Goal: Information Seeking & Learning: Learn about a topic

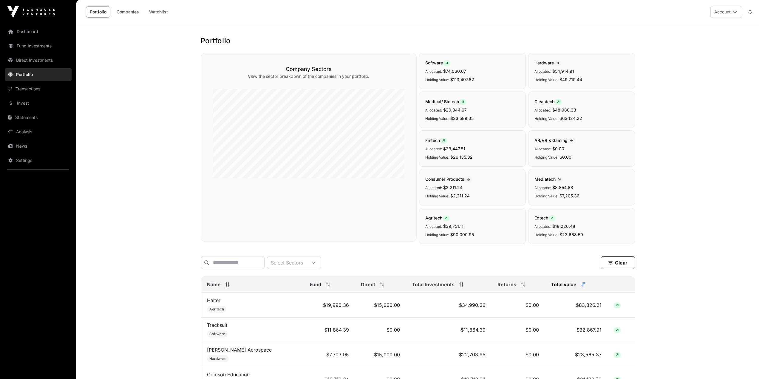
scroll to position [1610, 0]
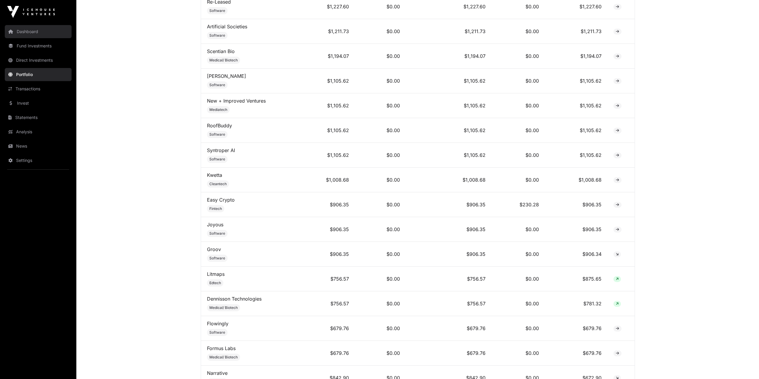
click at [28, 35] on link "Dashboard" at bounding box center [38, 31] width 67 height 13
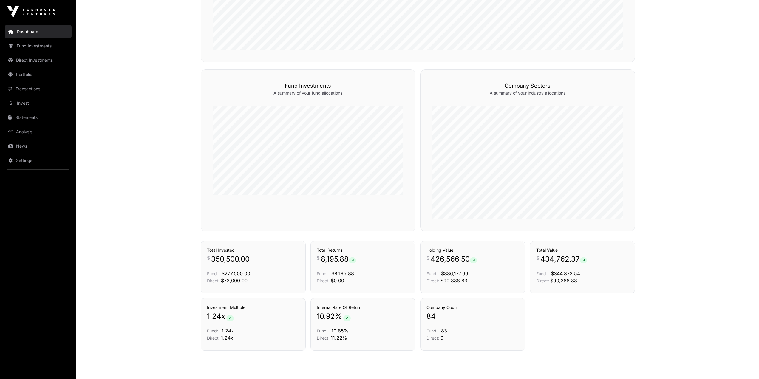
scroll to position [347, 0]
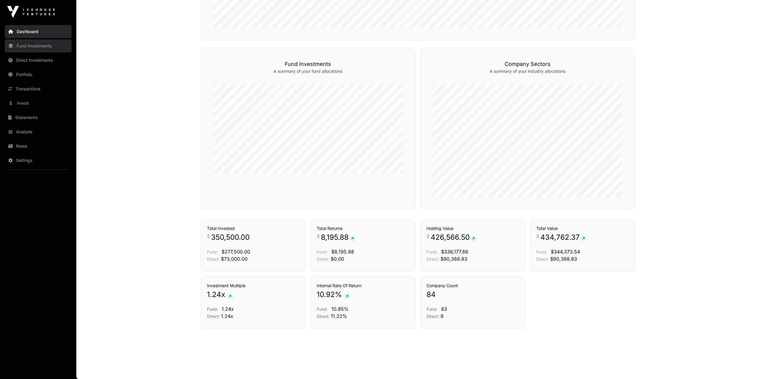
click at [36, 44] on link "Fund Investments" at bounding box center [38, 45] width 67 height 13
click at [26, 104] on link "Invest" at bounding box center [38, 103] width 67 height 13
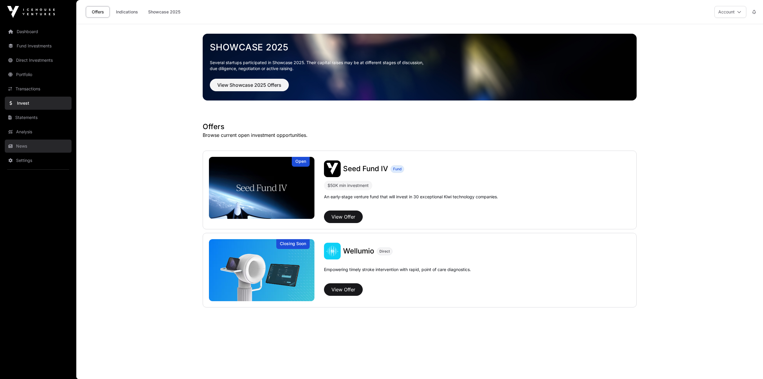
click at [23, 146] on link "News" at bounding box center [38, 146] width 67 height 13
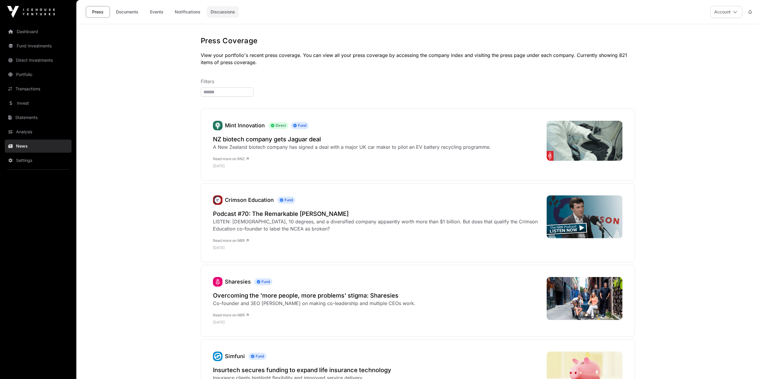
click at [234, 11] on link "Discussions" at bounding box center [223, 11] width 32 height 11
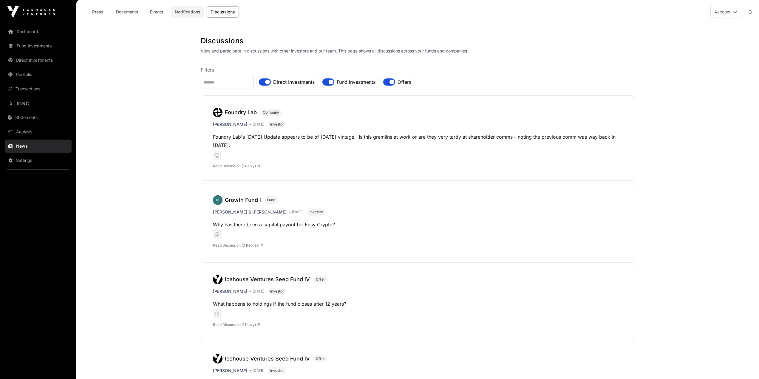
click at [190, 13] on link "Notifications" at bounding box center [187, 11] width 33 height 11
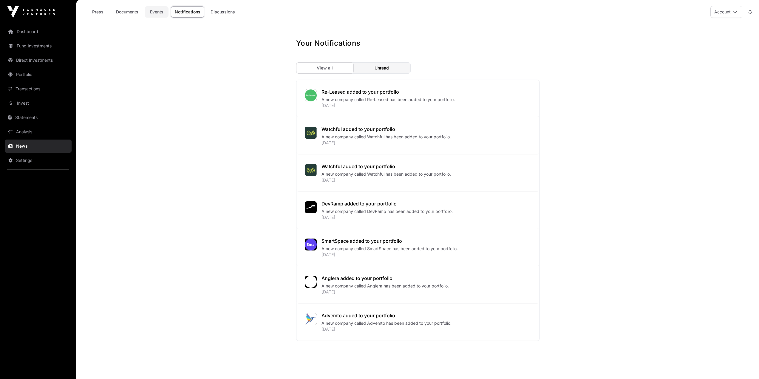
click at [150, 13] on link "Events" at bounding box center [157, 11] width 24 height 11
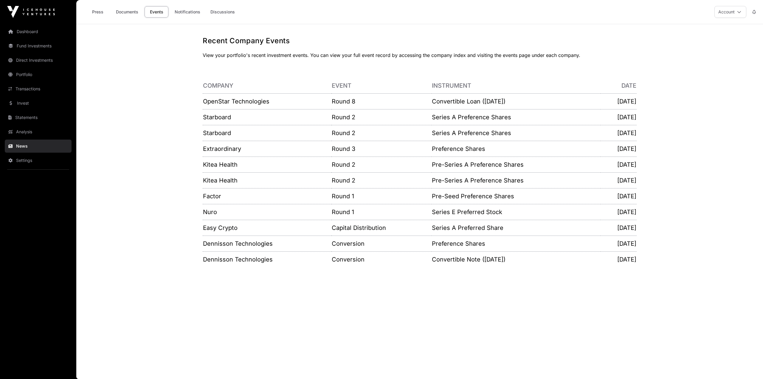
click at [33, 12] on img at bounding box center [31, 12] width 48 height 12
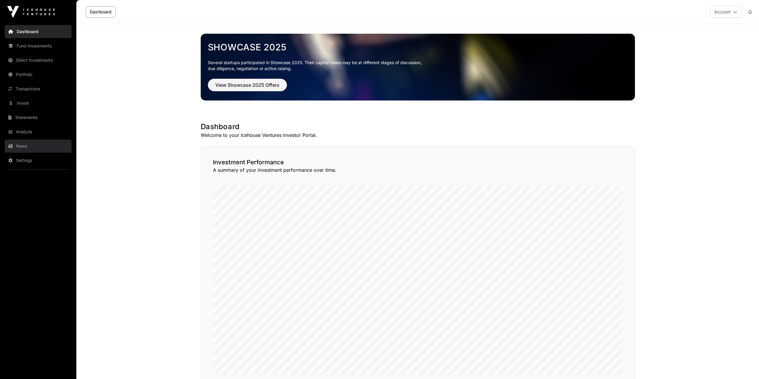
click at [24, 148] on link "News" at bounding box center [38, 146] width 67 height 13
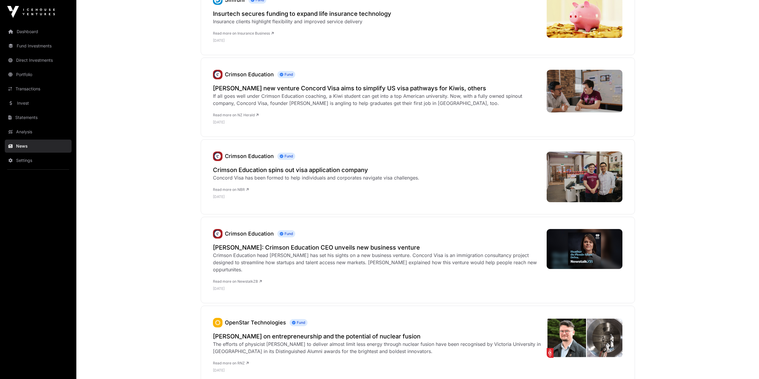
scroll to position [417, 0]
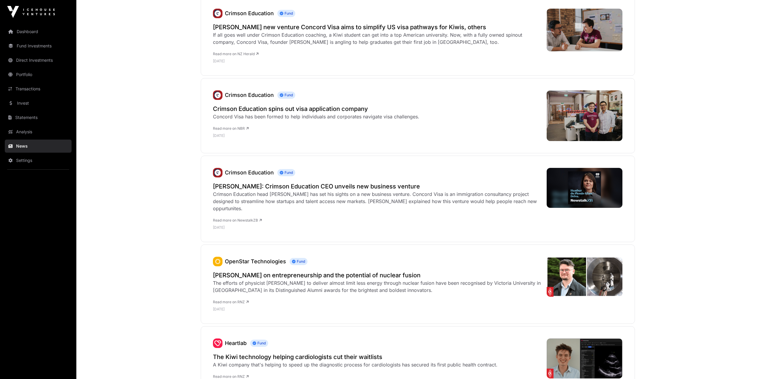
click at [34, 11] on img at bounding box center [31, 12] width 48 height 12
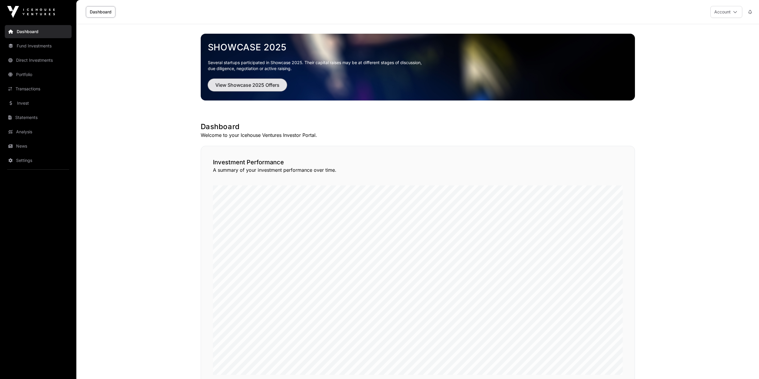
click at [261, 88] on span "View Showcase 2025 Offers" at bounding box center [247, 84] width 64 height 7
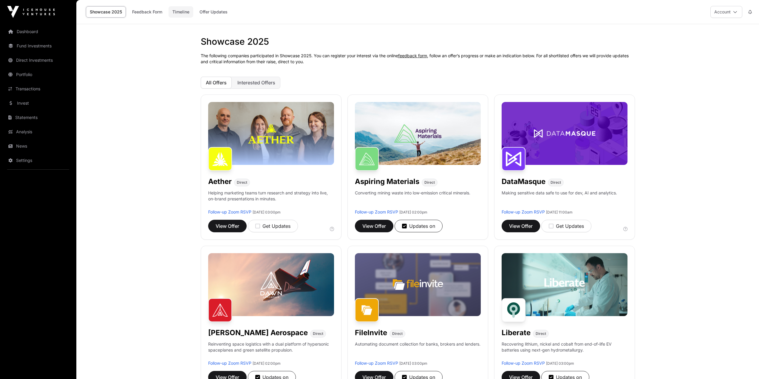
click at [183, 14] on link "Timeline" at bounding box center [180, 11] width 25 height 11
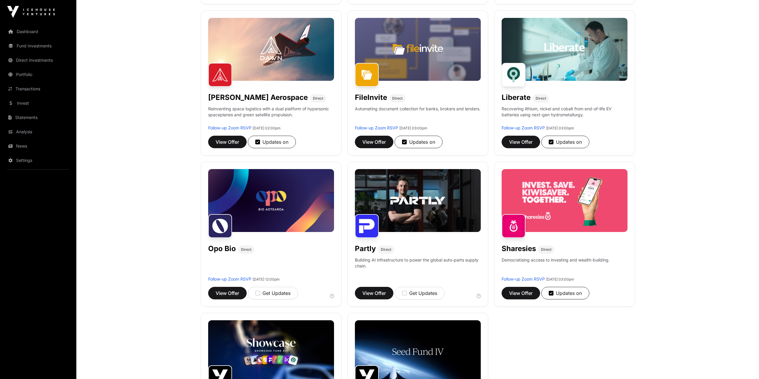
scroll to position [268, 0]
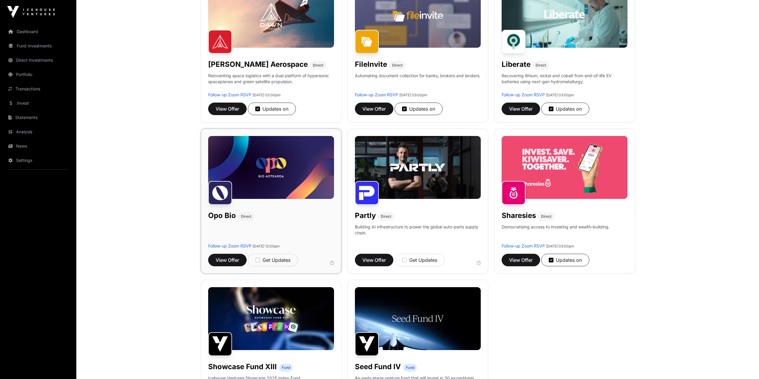
click at [284, 175] on img at bounding box center [271, 167] width 126 height 63
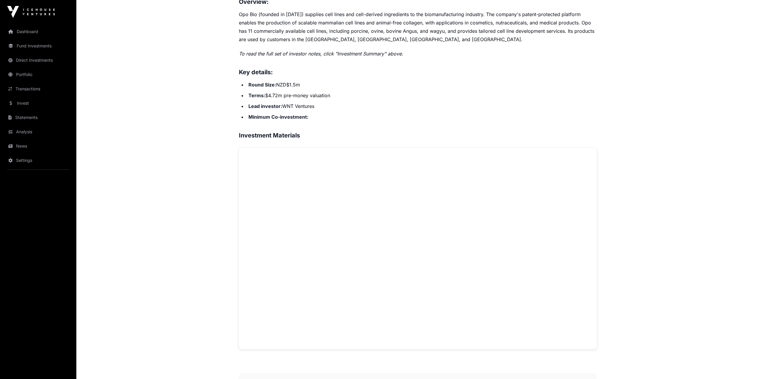
scroll to position [298, 0]
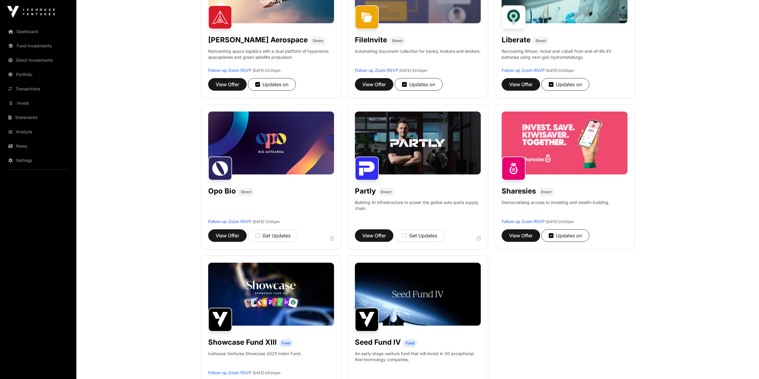
scroll to position [298, 0]
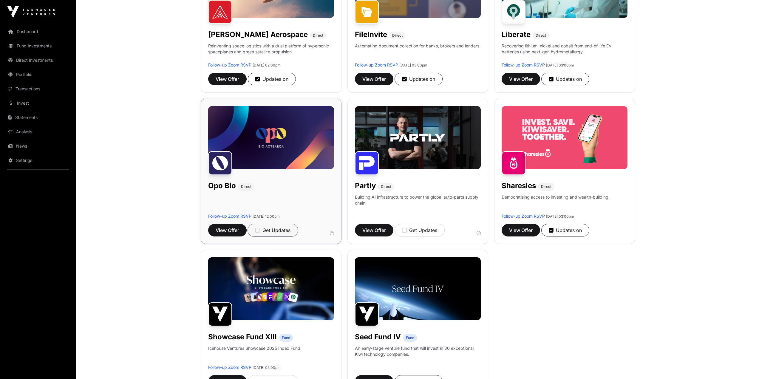
click at [258, 227] on div "Get Updates" at bounding box center [272, 230] width 35 height 7
click at [433, 144] on img at bounding box center [418, 137] width 126 height 63
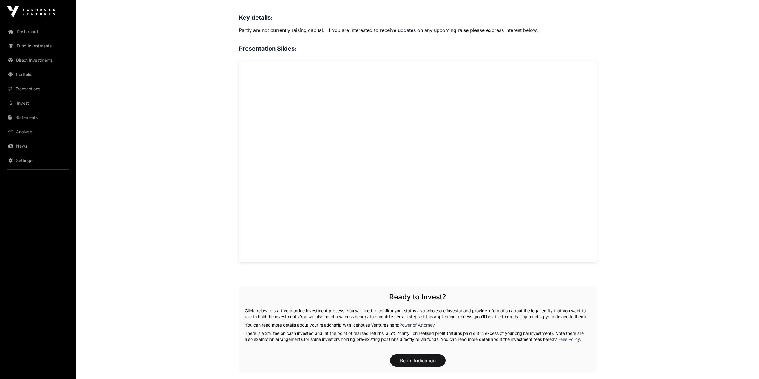
scroll to position [566, 0]
